Goal: Task Accomplishment & Management: Use online tool/utility

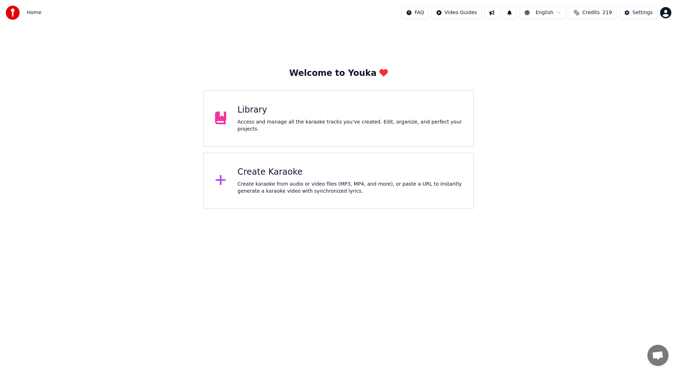
click at [303, 186] on div "Create karaoke from audio or video files (MP3, MP4, and more), or paste a URL t…" at bounding box center [350, 188] width 225 height 14
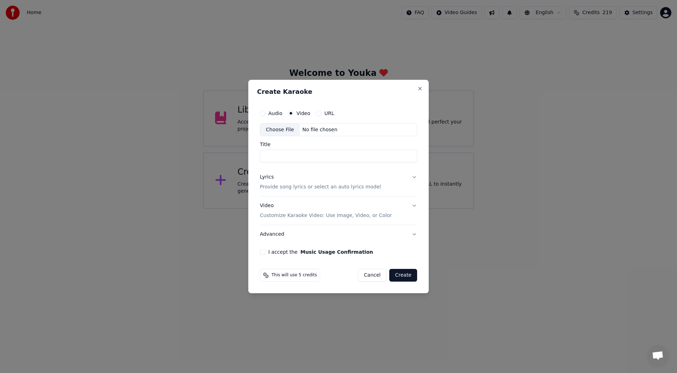
click at [279, 128] on div "Choose File" at bounding box center [280, 129] width 40 height 13
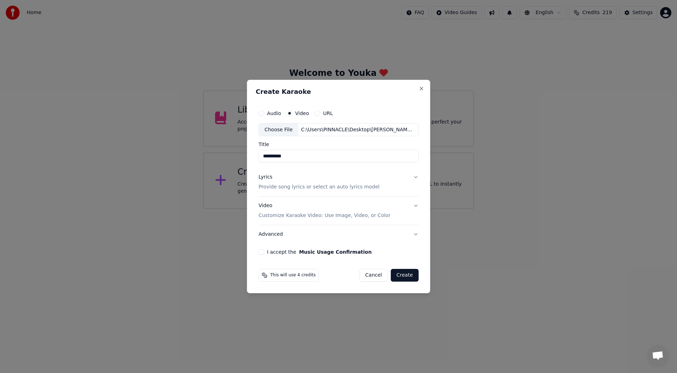
type input "**********"
click at [267, 176] on div "Lyrics" at bounding box center [266, 177] width 14 height 7
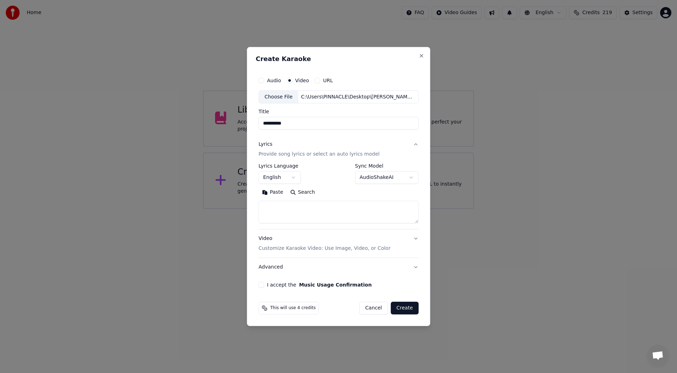
click at [273, 191] on button "Paste" at bounding box center [273, 192] width 28 height 11
click at [262, 286] on button "I accept the Music Usage Confirmation" at bounding box center [262, 285] width 6 height 6
click at [401, 308] on button "Create" at bounding box center [405, 308] width 28 height 13
type textarea "**********"
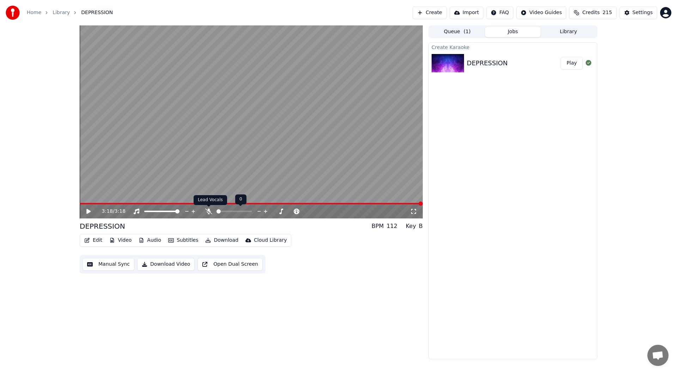
click at [206, 211] on icon at bounding box center [208, 211] width 7 height 6
click at [94, 239] on button "Edit" at bounding box center [93, 240] width 24 height 10
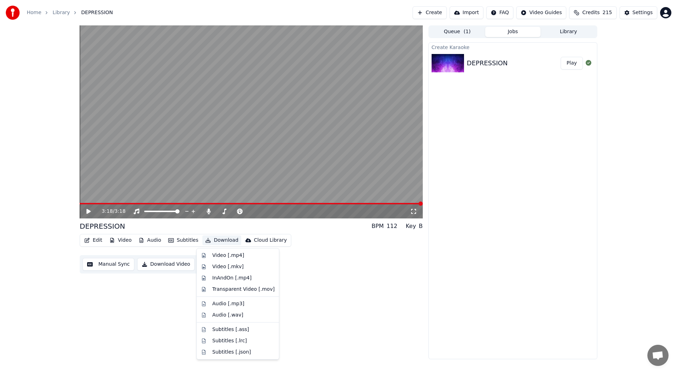
click at [349, 284] on div "3:18 / 3:18 DEPRESSION BPM 112 Key B Edit Video Audio Subtitles Download Cloud …" at bounding box center [251, 192] width 343 height 334
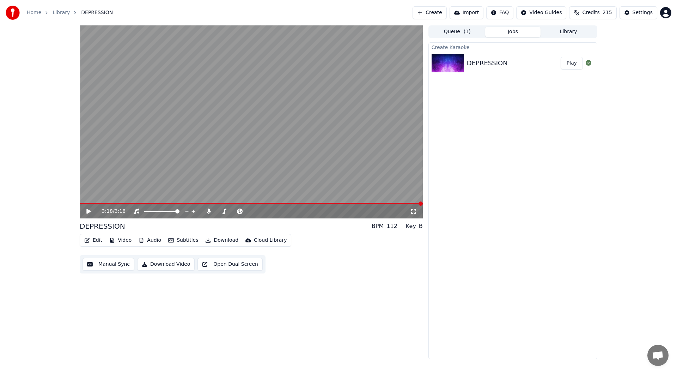
click at [87, 211] on icon at bounding box center [88, 211] width 4 height 5
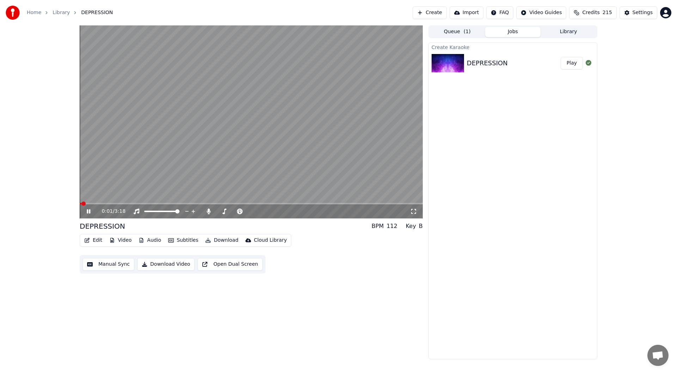
click at [413, 211] on icon at bounding box center [413, 211] width 7 height 6
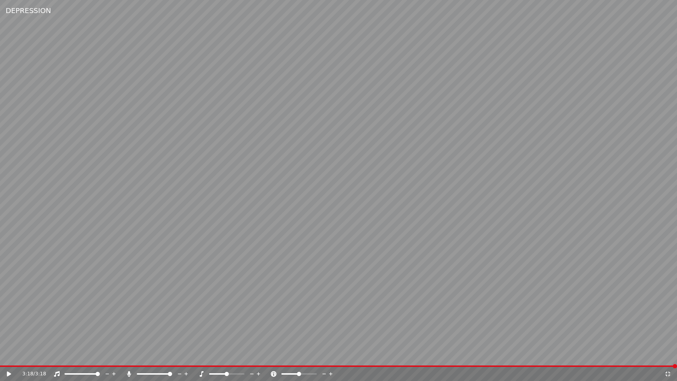
click at [668, 371] on icon at bounding box center [668, 374] width 7 height 6
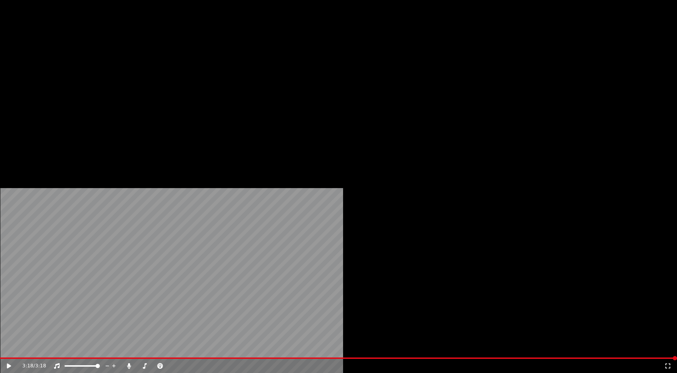
click at [219, 52] on button "Download" at bounding box center [221, 47] width 39 height 10
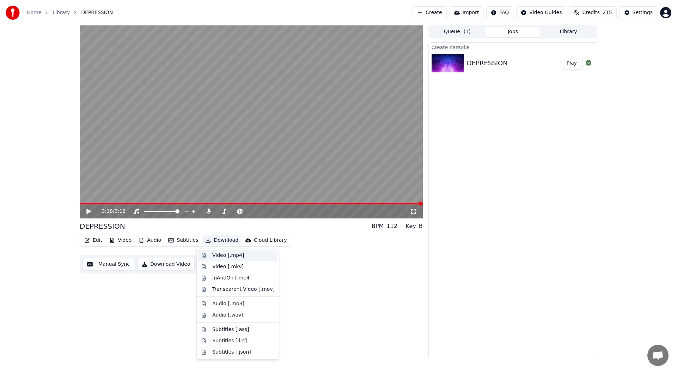
click at [224, 255] on div "Video [.mp4]" at bounding box center [228, 255] width 32 height 7
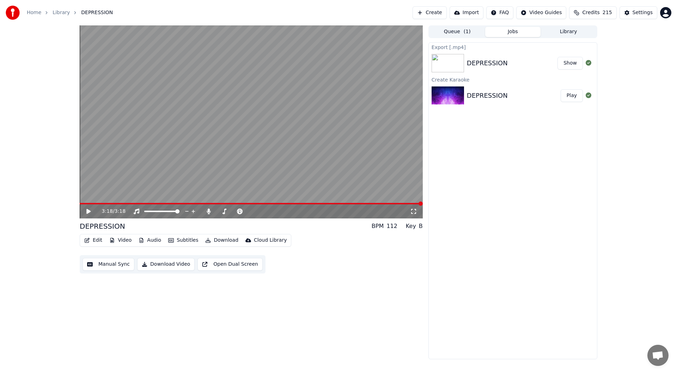
click at [569, 62] on button "Show" at bounding box center [570, 63] width 25 height 13
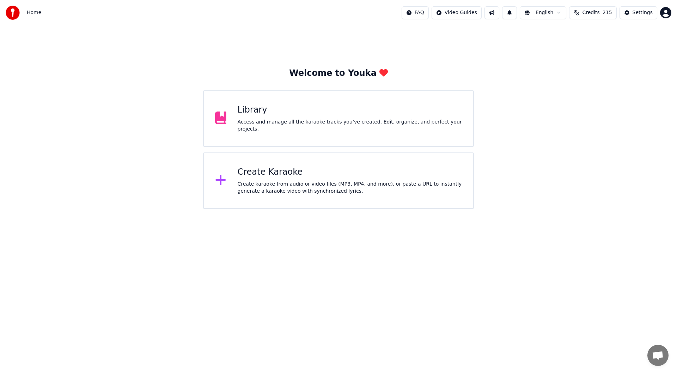
click at [338, 177] on div "Create Karaoke" at bounding box center [350, 171] width 225 height 11
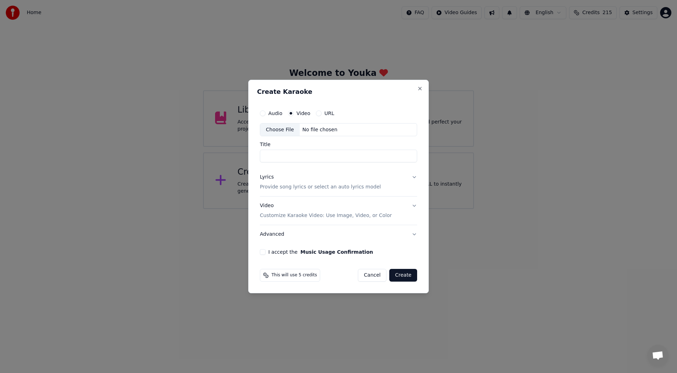
click at [272, 129] on div "Choose File" at bounding box center [280, 129] width 40 height 13
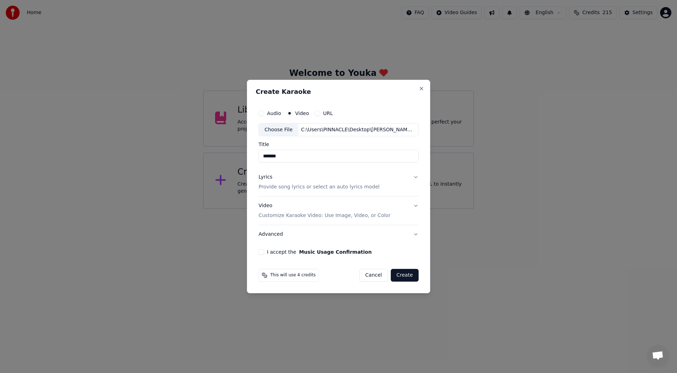
type input "*******"
click at [264, 176] on div "Lyrics" at bounding box center [266, 177] width 14 height 7
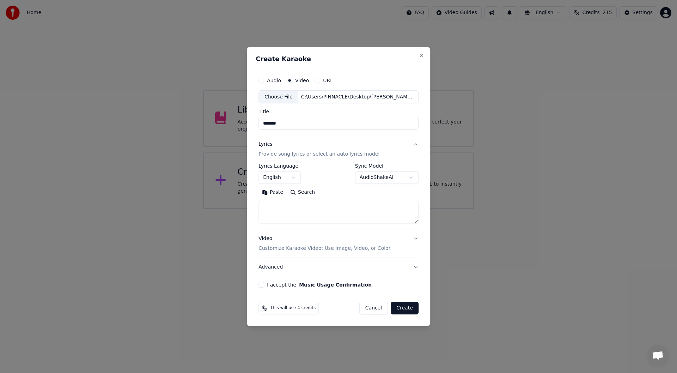
click at [277, 192] on button "Paste" at bounding box center [273, 192] width 28 height 11
click at [262, 284] on button "I accept the Music Usage Confirmation" at bounding box center [262, 285] width 6 height 6
click at [396, 309] on button "Create" at bounding box center [405, 308] width 28 height 13
type textarea "**********"
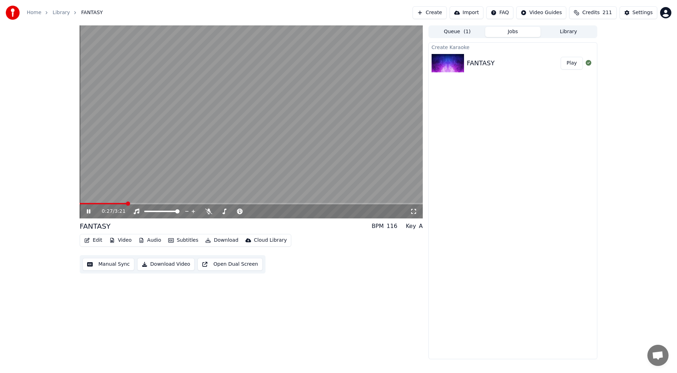
click at [86, 211] on icon at bounding box center [93, 211] width 17 height 6
click at [208, 212] on icon at bounding box center [208, 211] width 7 height 6
click at [80, 206] on span at bounding box center [82, 203] width 4 height 4
click at [89, 211] on icon at bounding box center [88, 211] width 4 height 5
click at [414, 210] on icon at bounding box center [413, 211] width 7 height 6
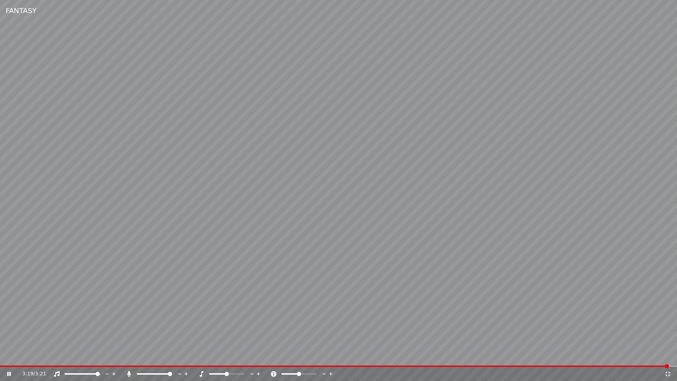
click at [669, 372] on icon at bounding box center [668, 373] width 5 height 5
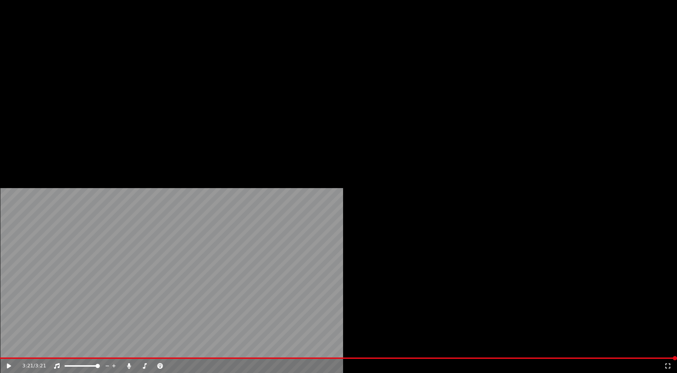
click at [217, 52] on button "Download" at bounding box center [221, 47] width 39 height 10
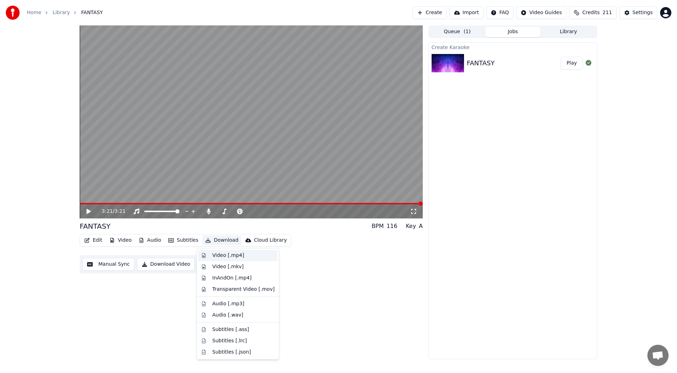
click at [224, 253] on div "Video [.mp4]" at bounding box center [228, 255] width 32 height 7
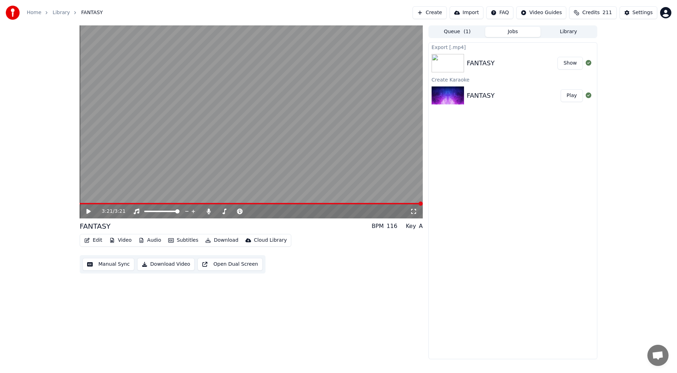
click at [567, 63] on button "Show" at bounding box center [570, 63] width 25 height 13
